Goal: Check status

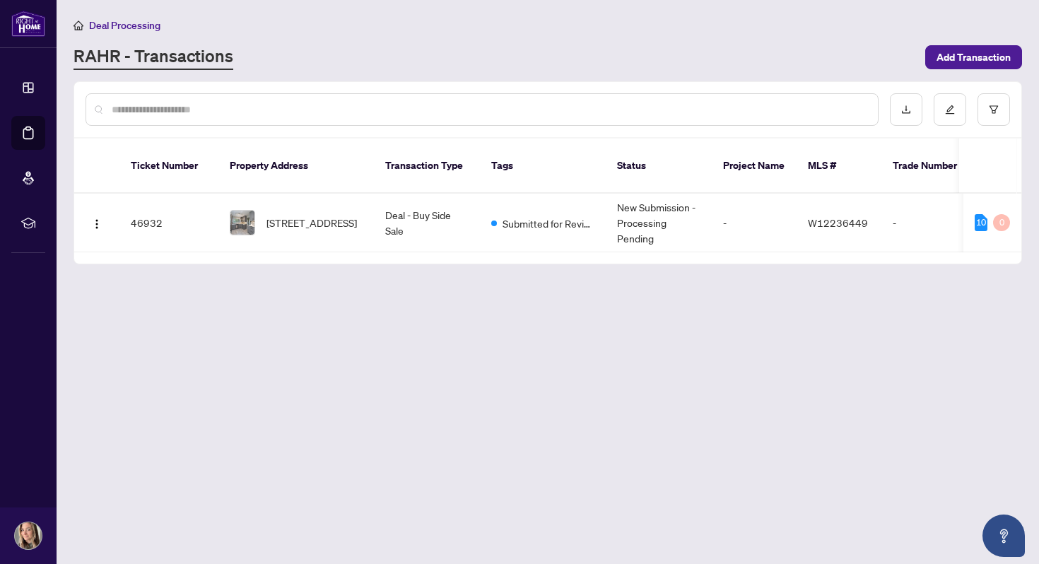
click at [119, 27] on span "Deal Processing" at bounding box center [124, 25] width 71 height 13
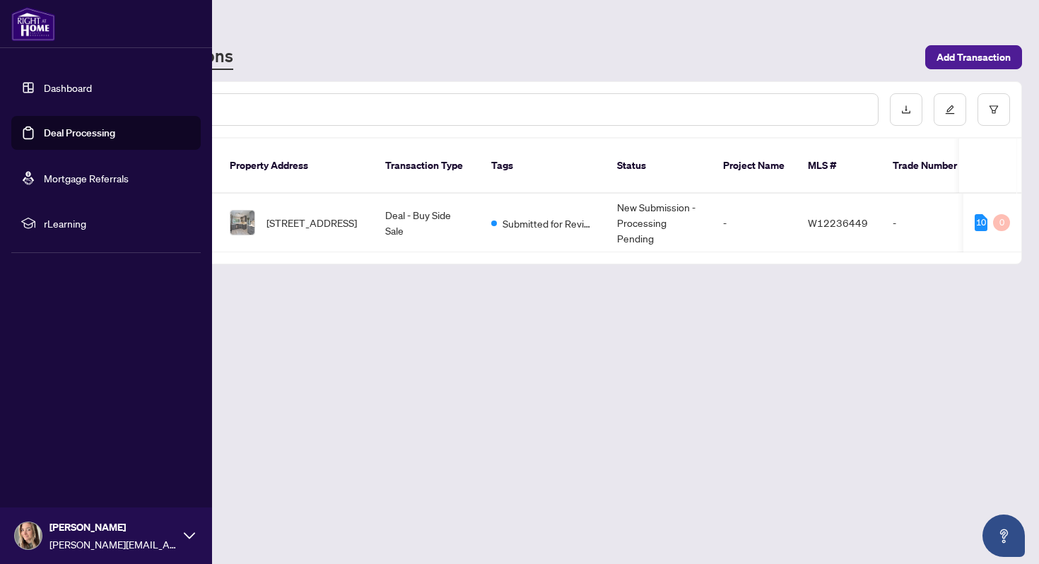
click at [44, 88] on link "Dashboard" at bounding box center [68, 87] width 48 height 13
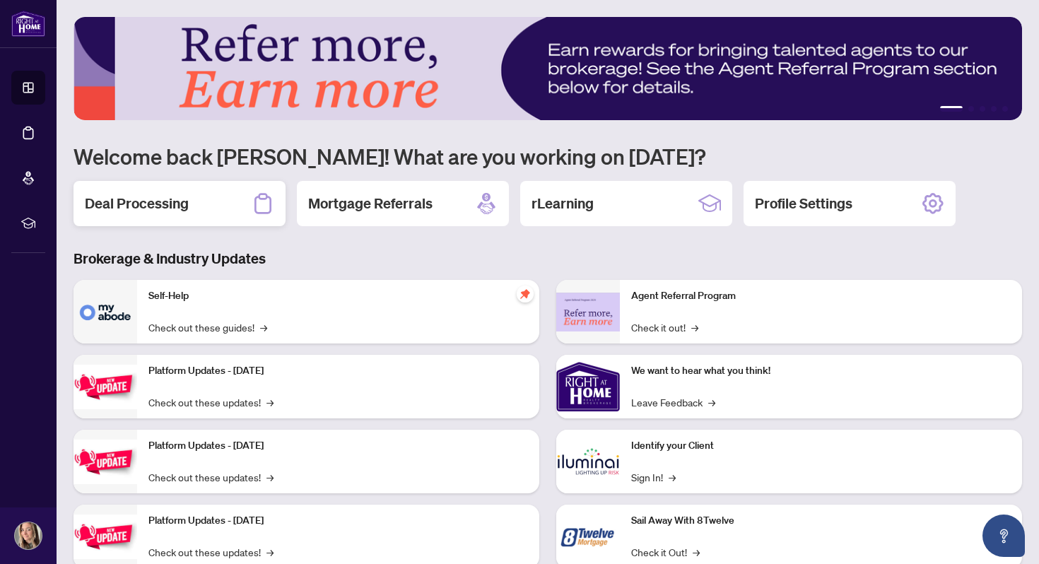
click at [183, 204] on h2 "Deal Processing" at bounding box center [137, 204] width 104 height 20
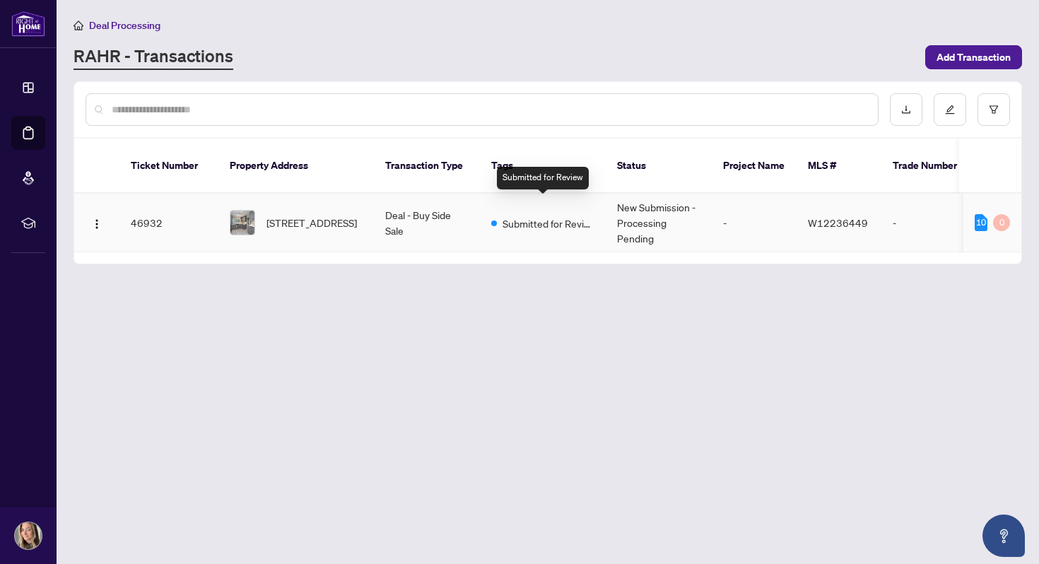
click at [560, 216] on span "Submitted for Review" at bounding box center [549, 224] width 92 height 16
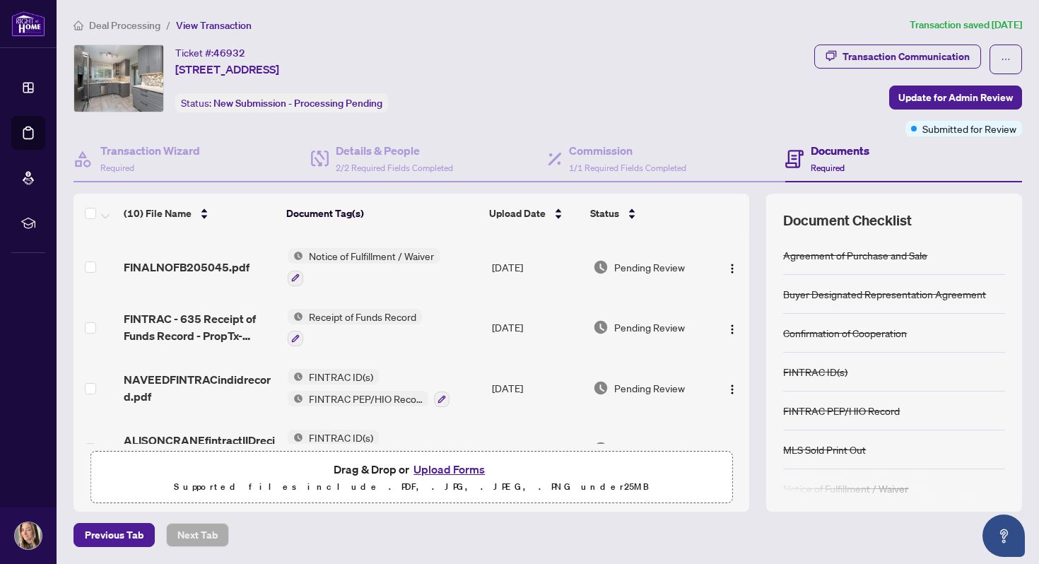
scroll to position [393, 0]
